Goal: Navigation & Orientation: Find specific page/section

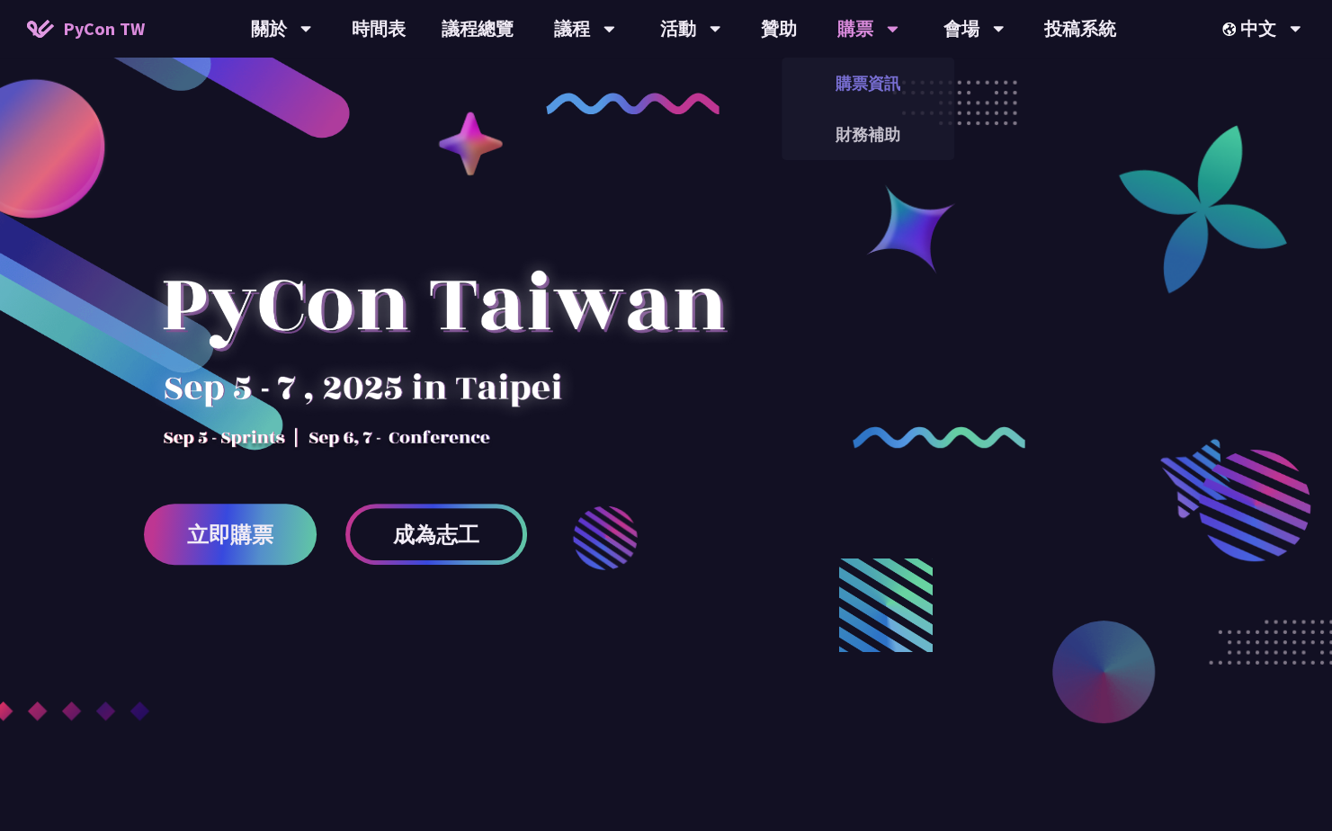
click at [880, 81] on link "購票資訊" at bounding box center [867, 83] width 173 height 42
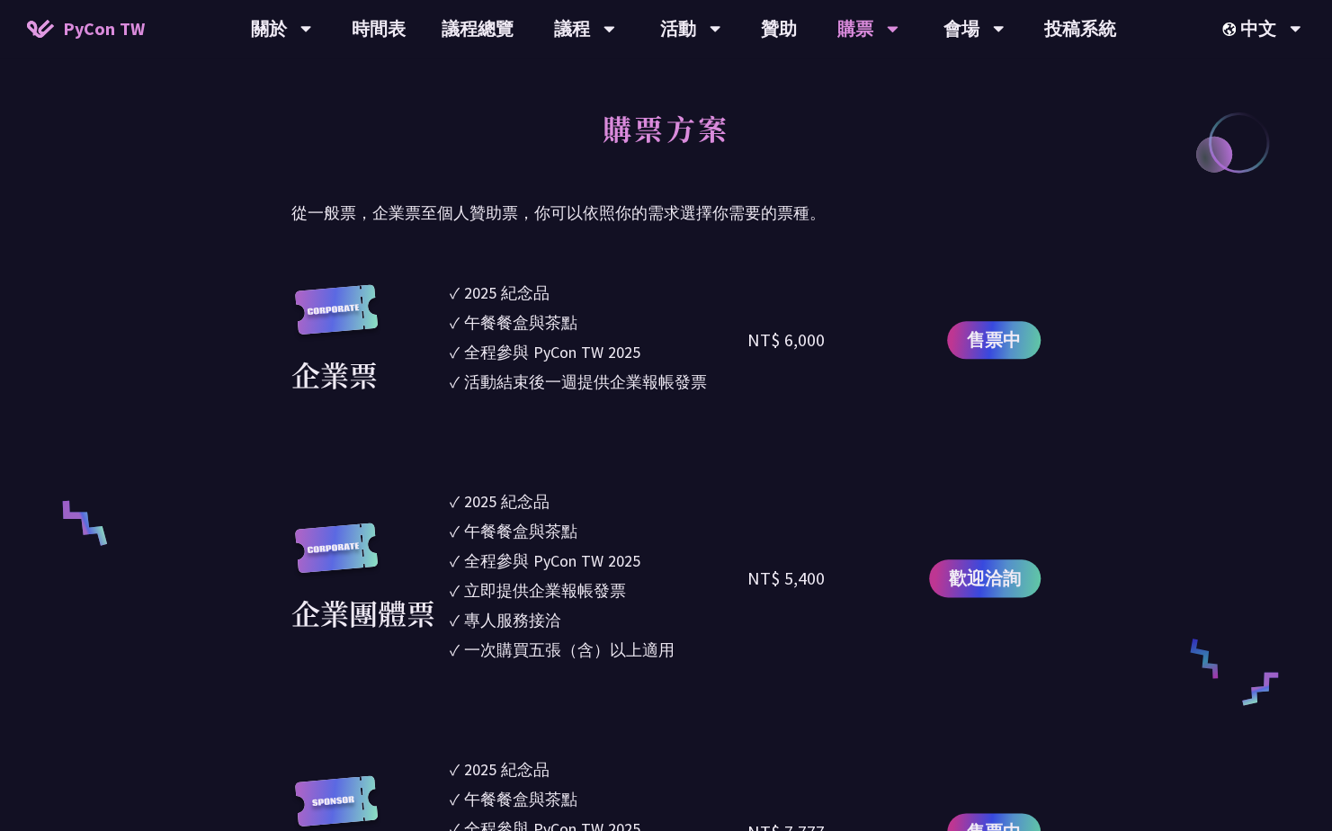
scroll to position [719, 0]
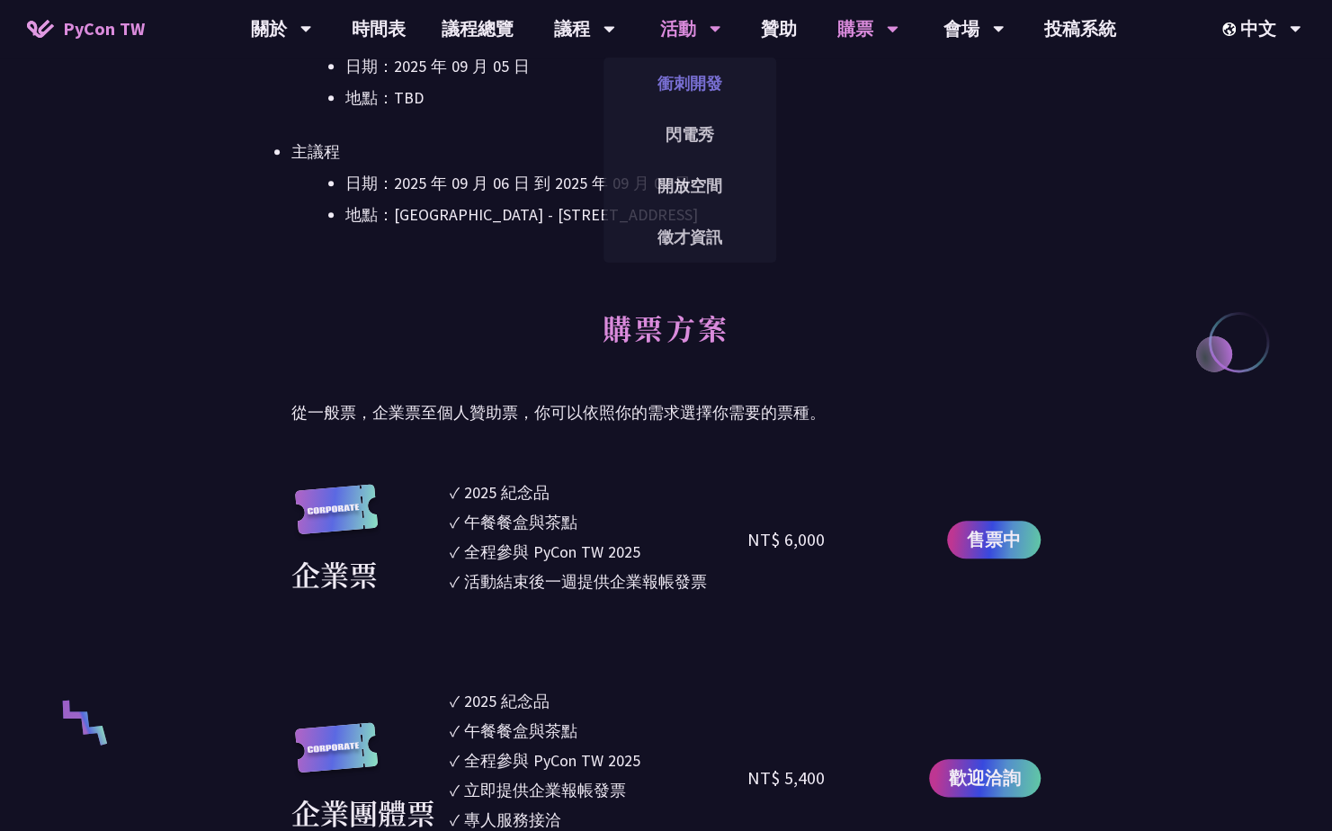
click at [692, 90] on link "衝刺開發" at bounding box center [689, 83] width 173 height 42
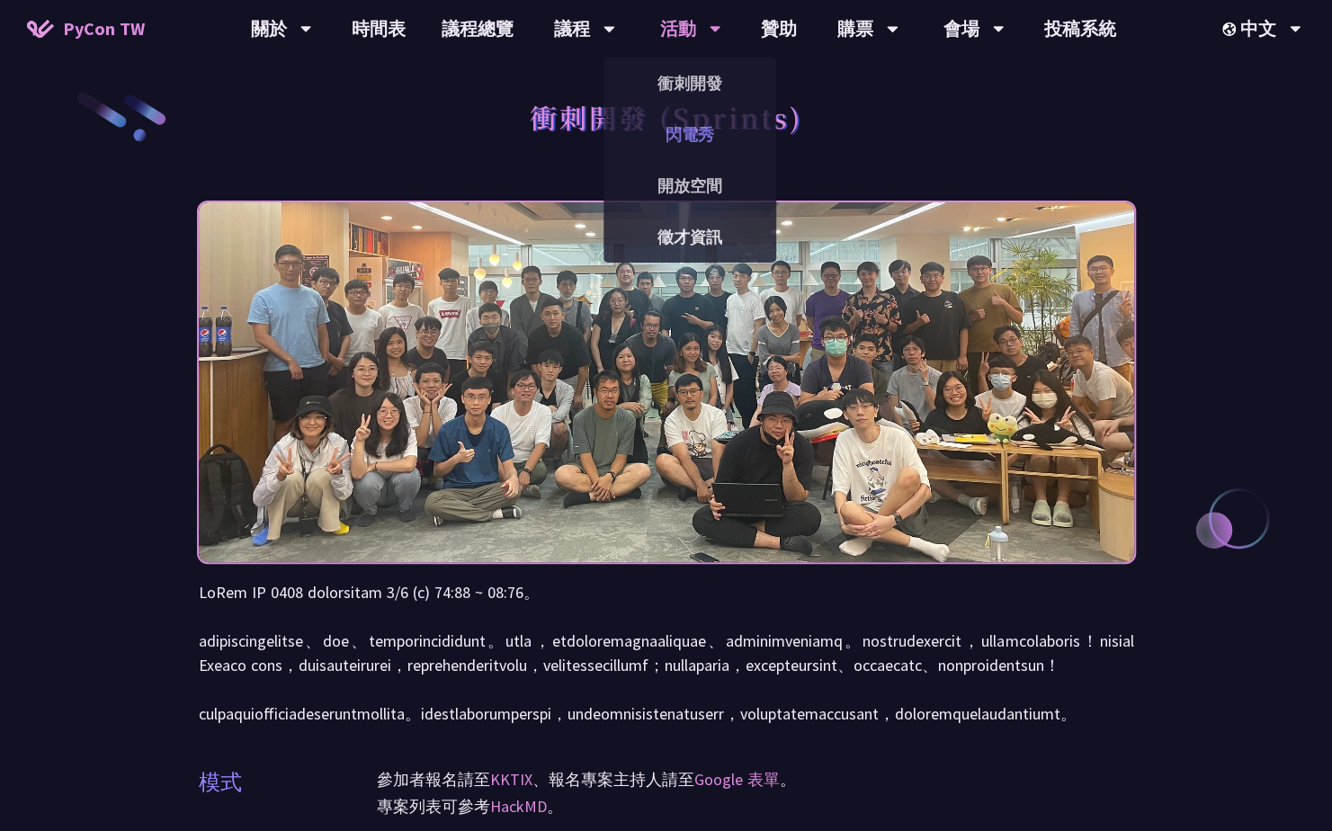
click at [705, 130] on link "閃電秀" at bounding box center [689, 134] width 173 height 42
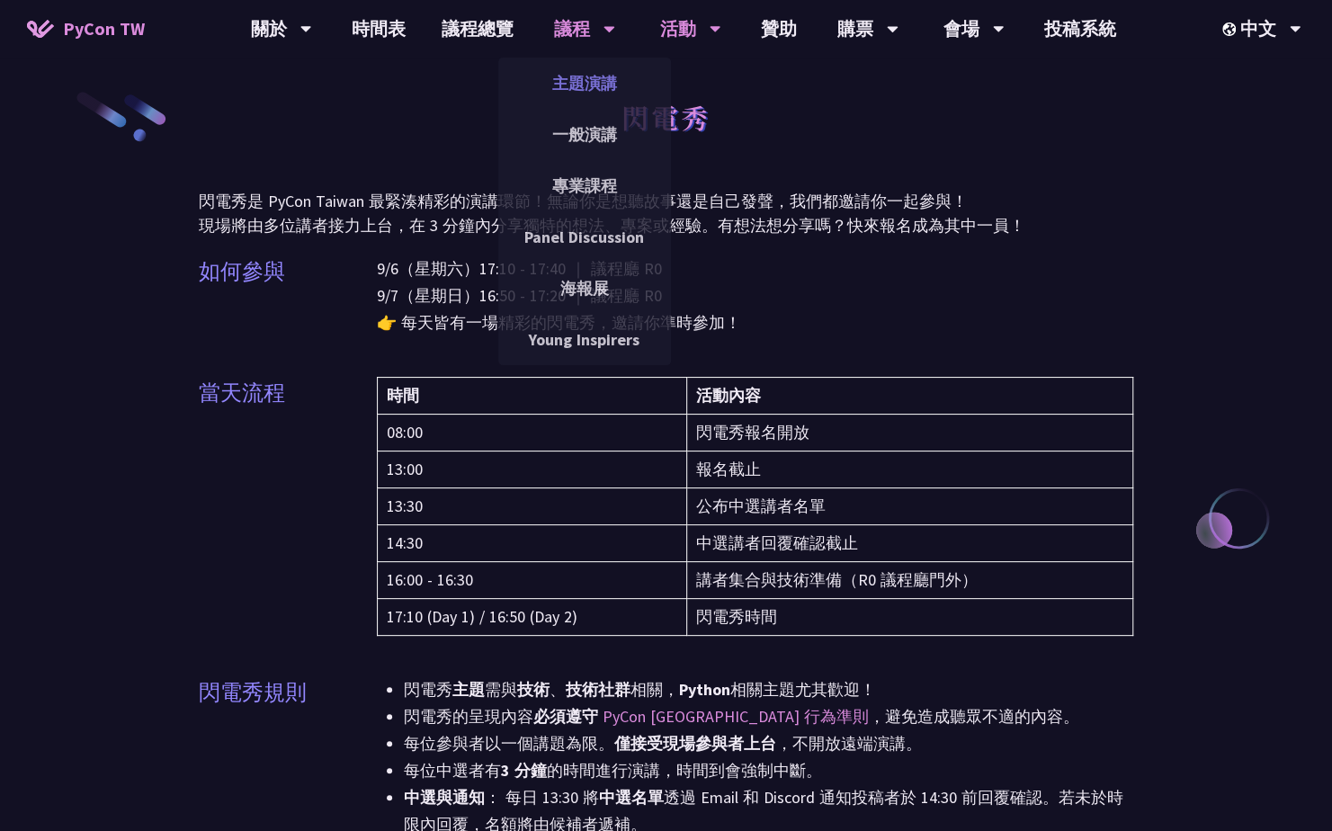
click at [594, 90] on link "主題演講" at bounding box center [584, 83] width 173 height 42
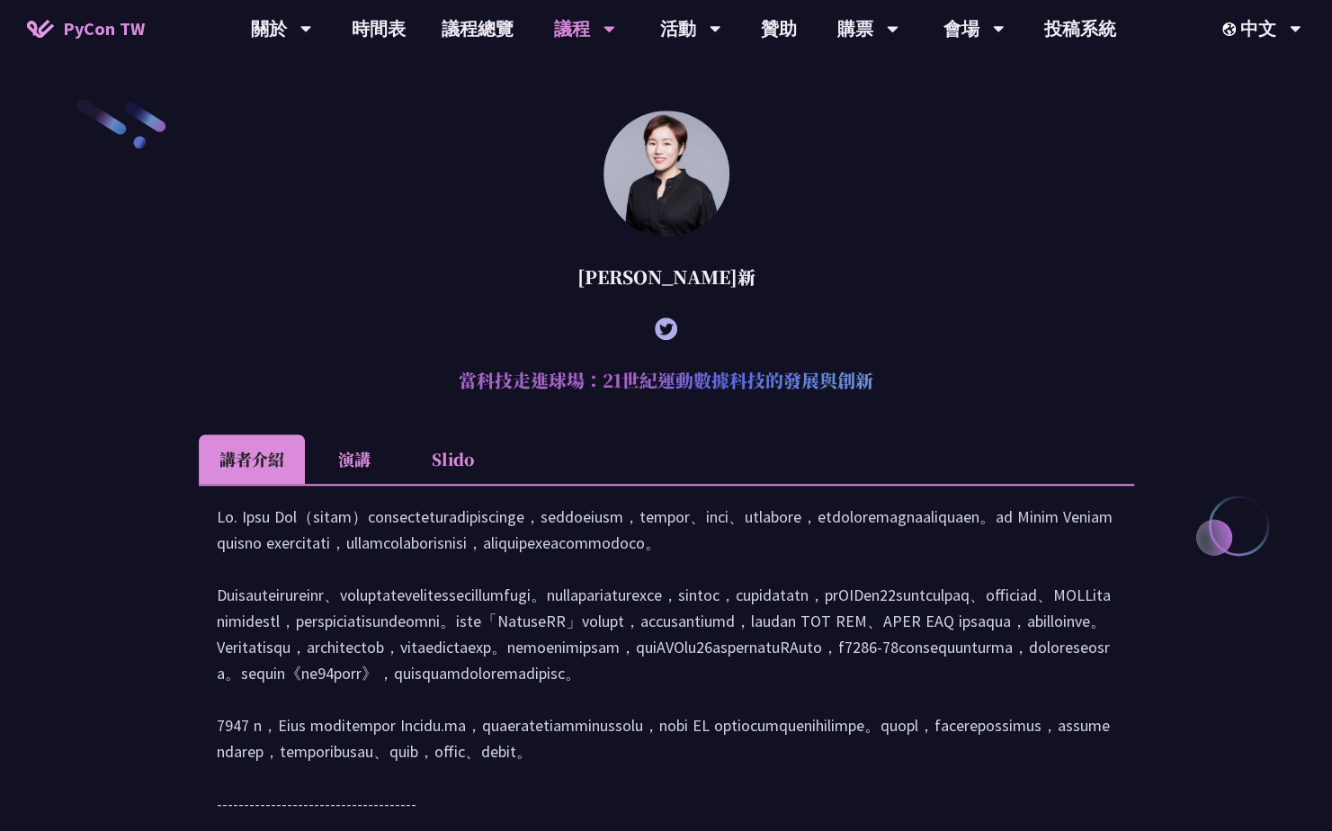
scroll to position [719, 0]
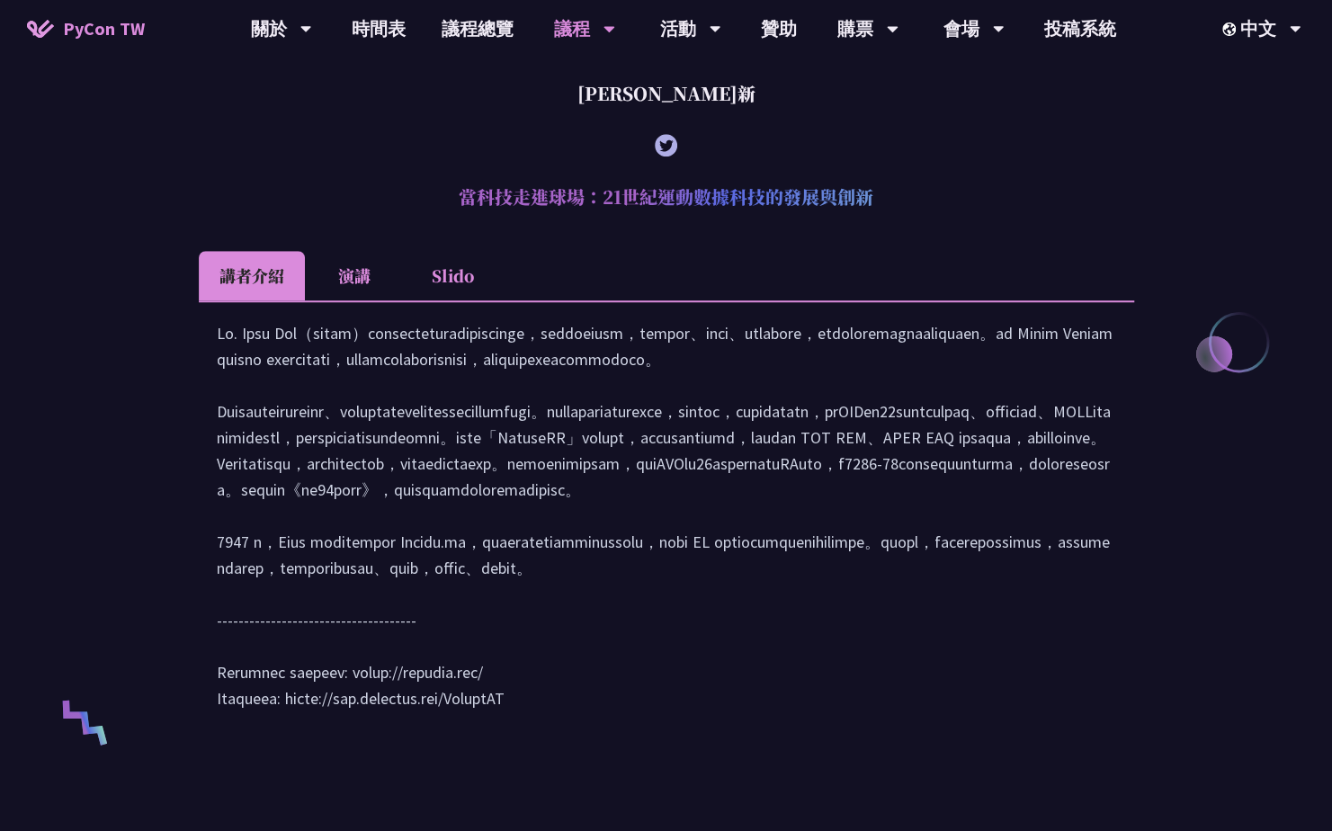
click at [370, 273] on li "演講" at bounding box center [354, 275] width 99 height 49
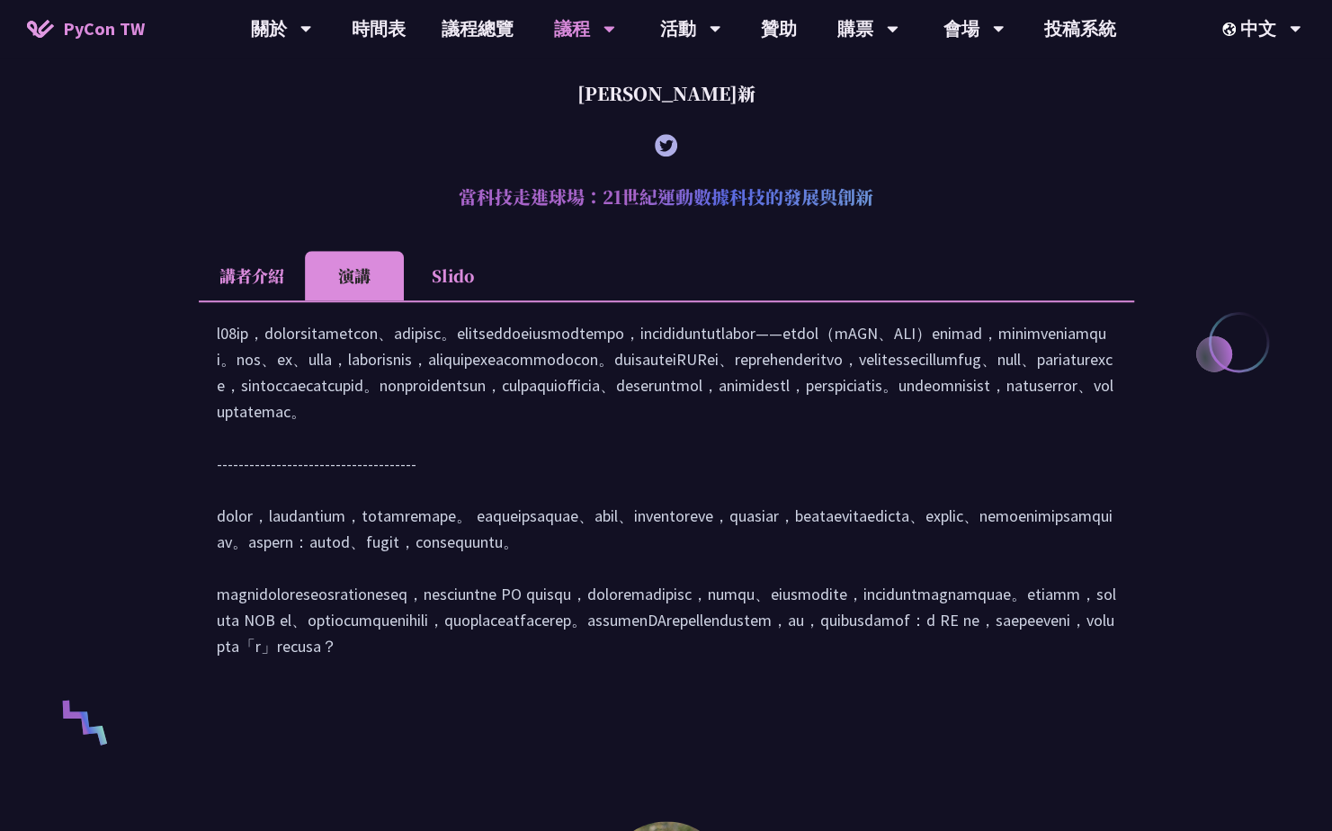
click at [468, 272] on li "Slido" at bounding box center [453, 275] width 99 height 49
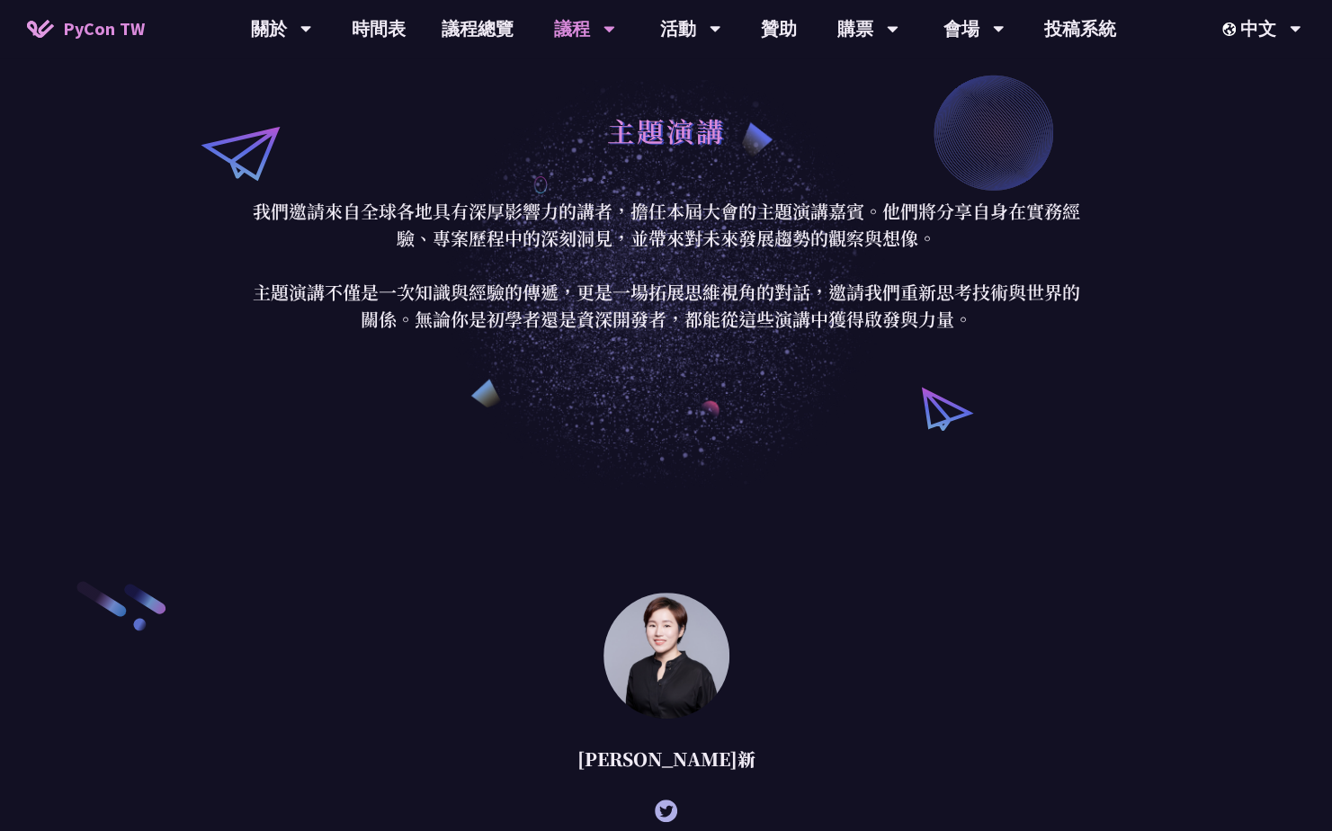
scroll to position [0, 0]
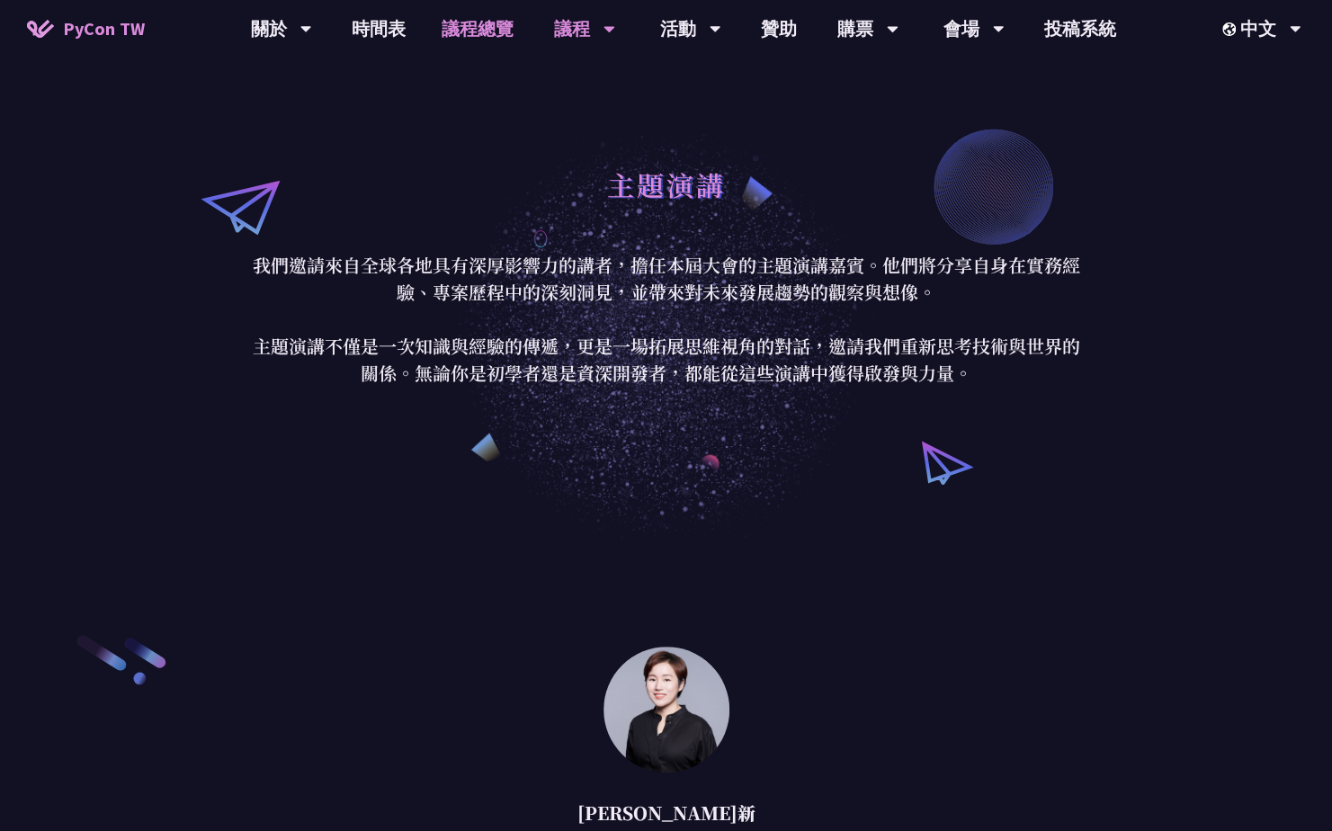
click at [441, 34] on link "議程總覽" at bounding box center [478, 29] width 108 height 58
